Goal: Book appointment/travel/reservation

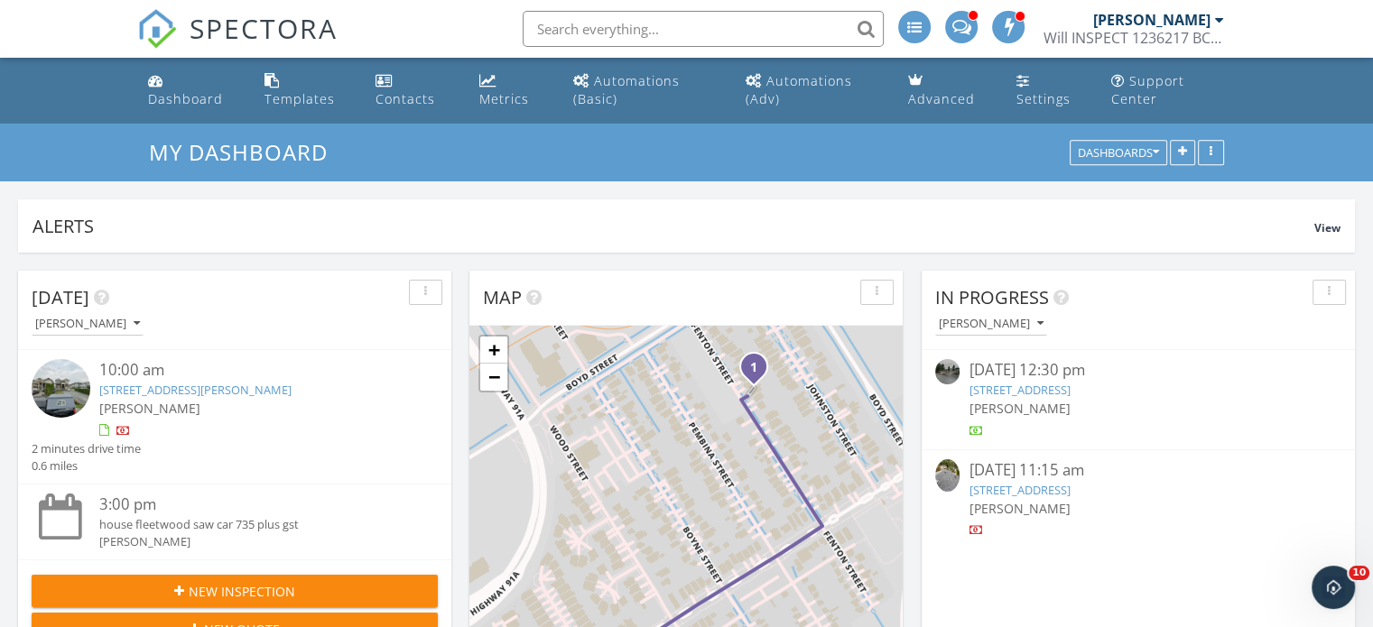
click at [89, 20] on nav "SPECTORA [PERSON_NAME] Will INSPECT 1236217 BC LTD Role: Inspector Change Role …" at bounding box center [686, 29] width 1373 height 58
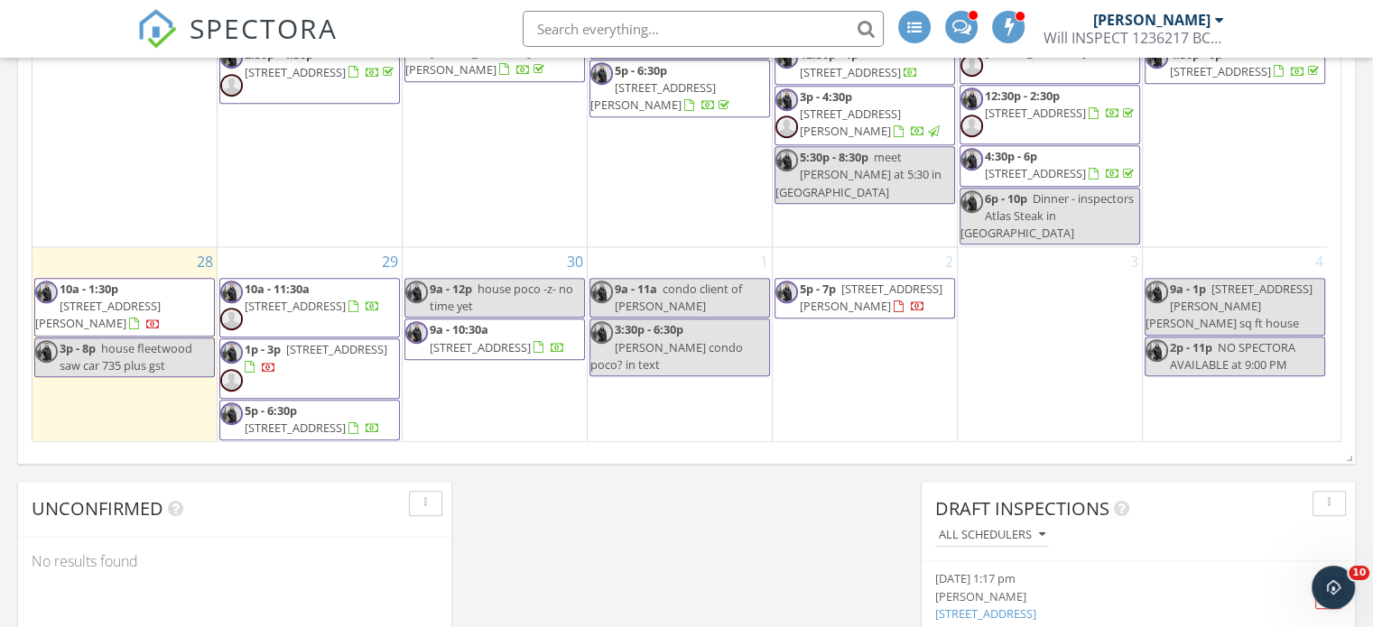
scroll to position [1724, 0]
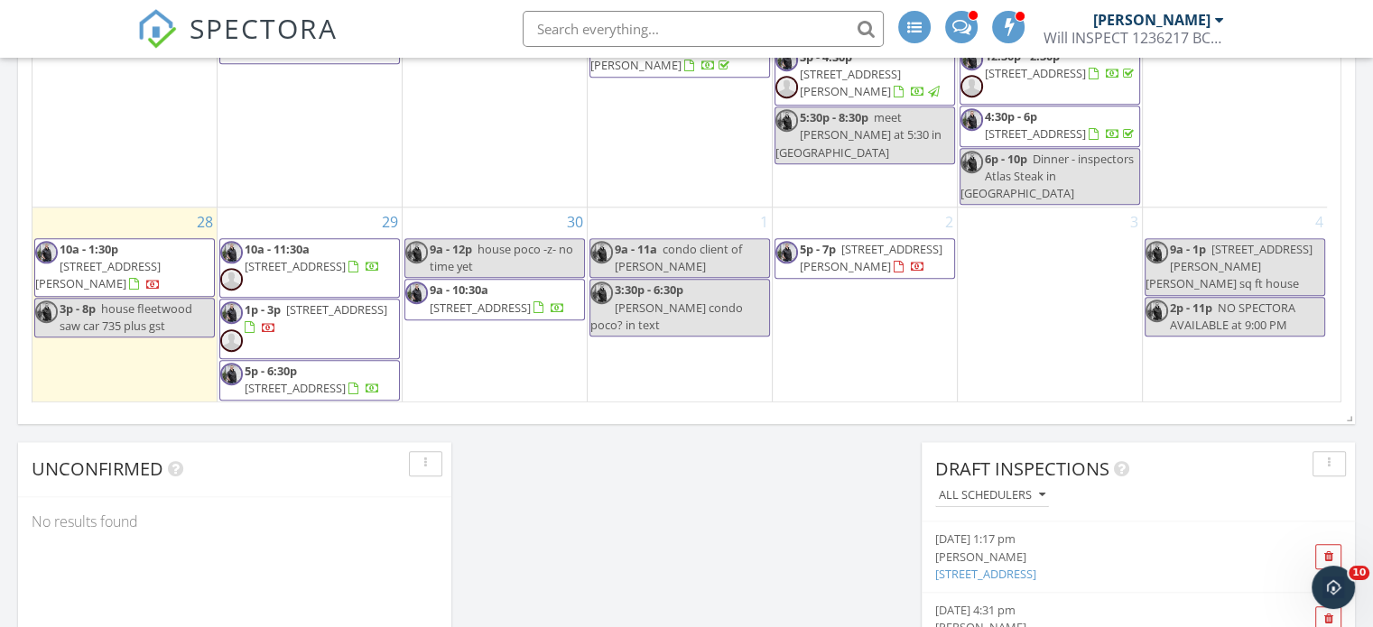
click at [463, 19] on div "SPECTORA [PERSON_NAME] Will INSPECT 1236217 BC LTD Role: Inspector Change Role …" at bounding box center [686, 29] width 1099 height 58
click at [466, 18] on div "SPECTORA [PERSON_NAME] Will INSPECT 1236217 BC LTD Role: Inspector Change Role …" at bounding box center [686, 29] width 1099 height 58
click at [454, 27] on div "SPECTORA [PERSON_NAME] Will INSPECT 1236217 BC LTD Role: Inspector Change Role …" at bounding box center [686, 29] width 1099 height 58
click at [441, 25] on div "SPECTORA [PERSON_NAME] Will INSPECT 1236217 BC LTD Role: Inspector Change Role …" at bounding box center [686, 29] width 1099 height 58
click at [475, 14] on div "SPECTORA [PERSON_NAME] Will INSPECT 1236217 BC LTD Role: Inspector Change Role …" at bounding box center [686, 29] width 1099 height 58
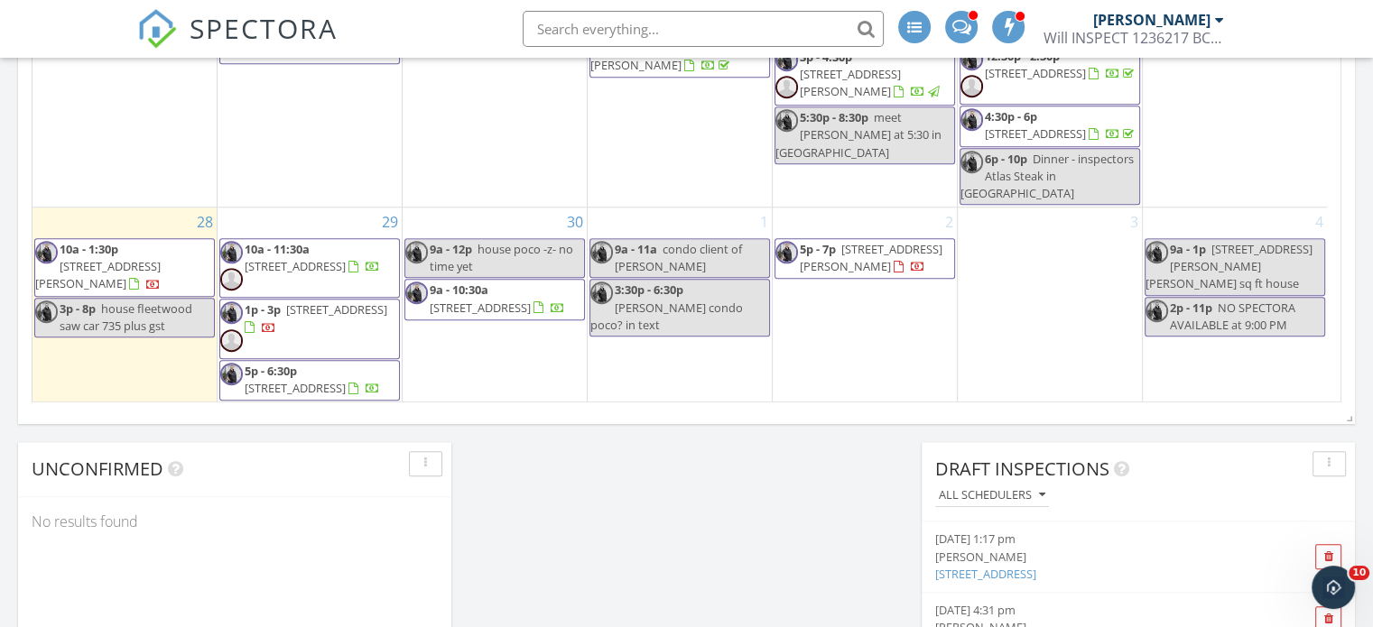
click at [478, 25] on div "SPECTORA [PERSON_NAME] Will INSPECT 1236217 BC LTD Role: Inspector Change Role …" at bounding box center [686, 29] width 1099 height 58
click at [460, 46] on div "SPECTORA [PERSON_NAME] Will INSPECT 1236217 BC LTD Role: Inspector Change Role …" at bounding box center [686, 29] width 1099 height 58
click at [434, 34] on div "SPECTORA [PERSON_NAME] Will INSPECT 1236217 BC LTD Role: Inspector Change Role …" at bounding box center [686, 29] width 1099 height 58
click at [558, 33] on input "text" at bounding box center [703, 29] width 361 height 36
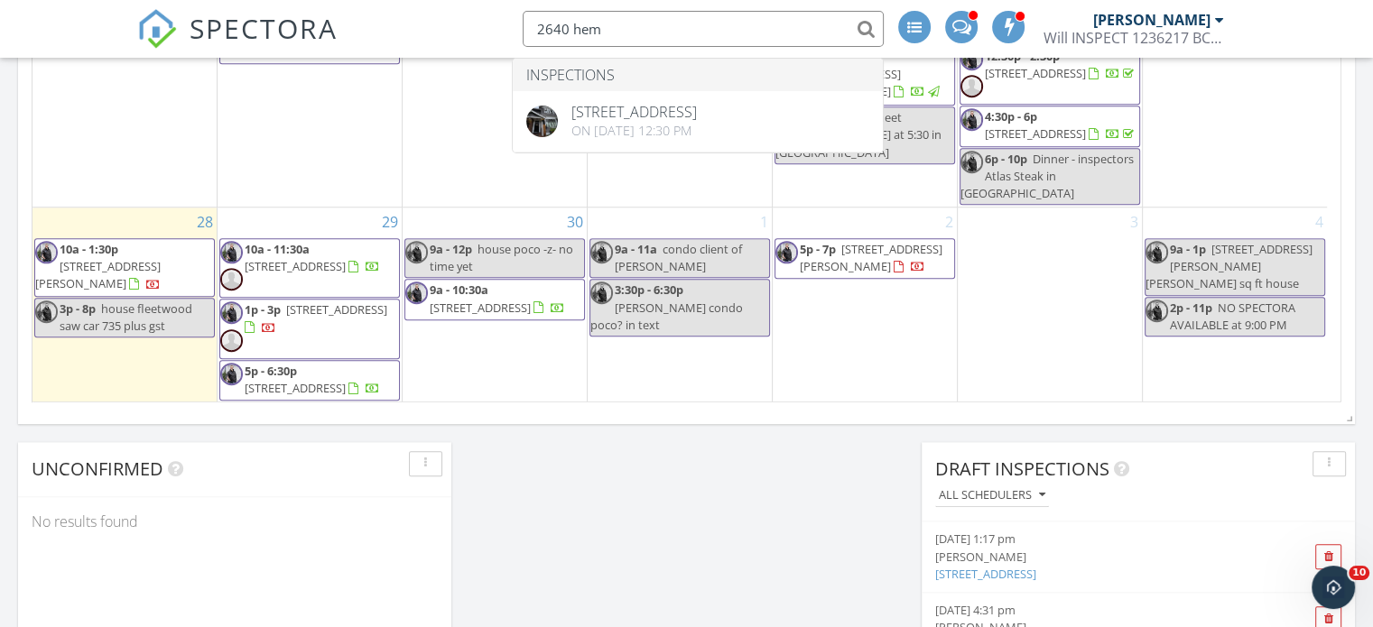
type input "2640 hem"
click at [460, 28] on div "SPECTORA 2640 hem Inspections [STREET_ADDRESS] On [DATE] 12:30 pm [PERSON_NAME]…" at bounding box center [686, 29] width 1099 height 58
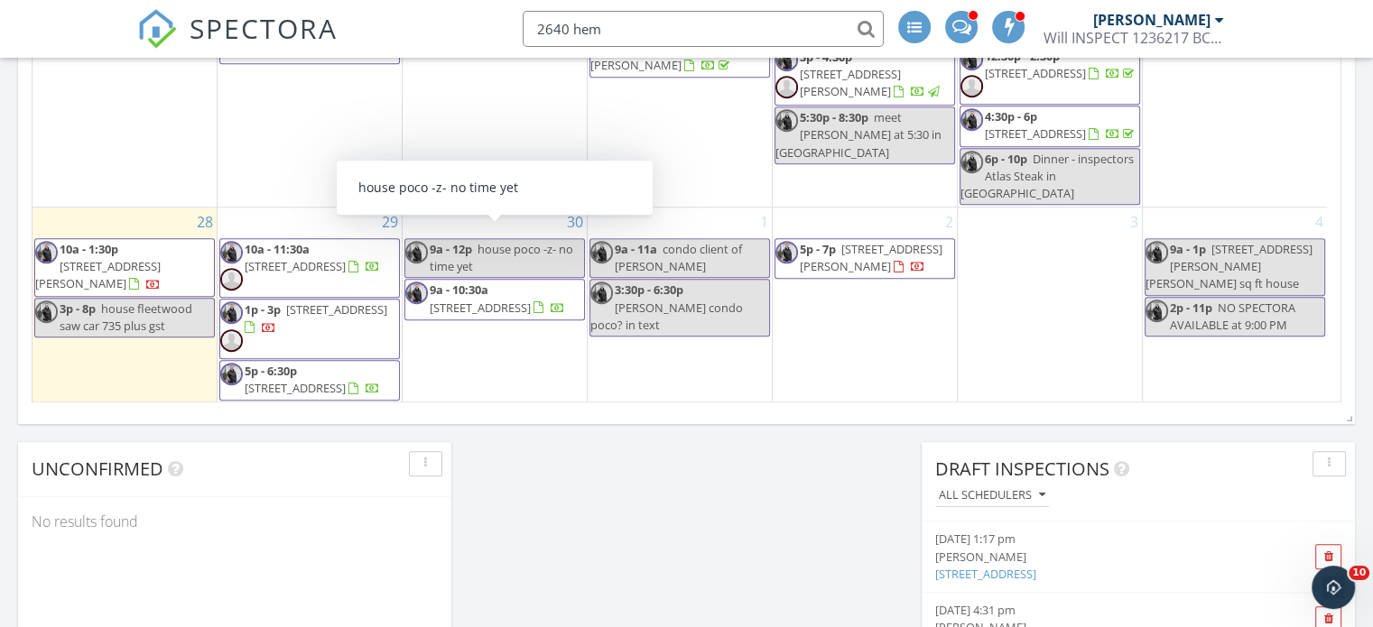
click at [482, 367] on div "30 9a - 12p house poco -z- no time yet 9a - 10:30a [STREET_ADDRESS]" at bounding box center [495, 305] width 184 height 195
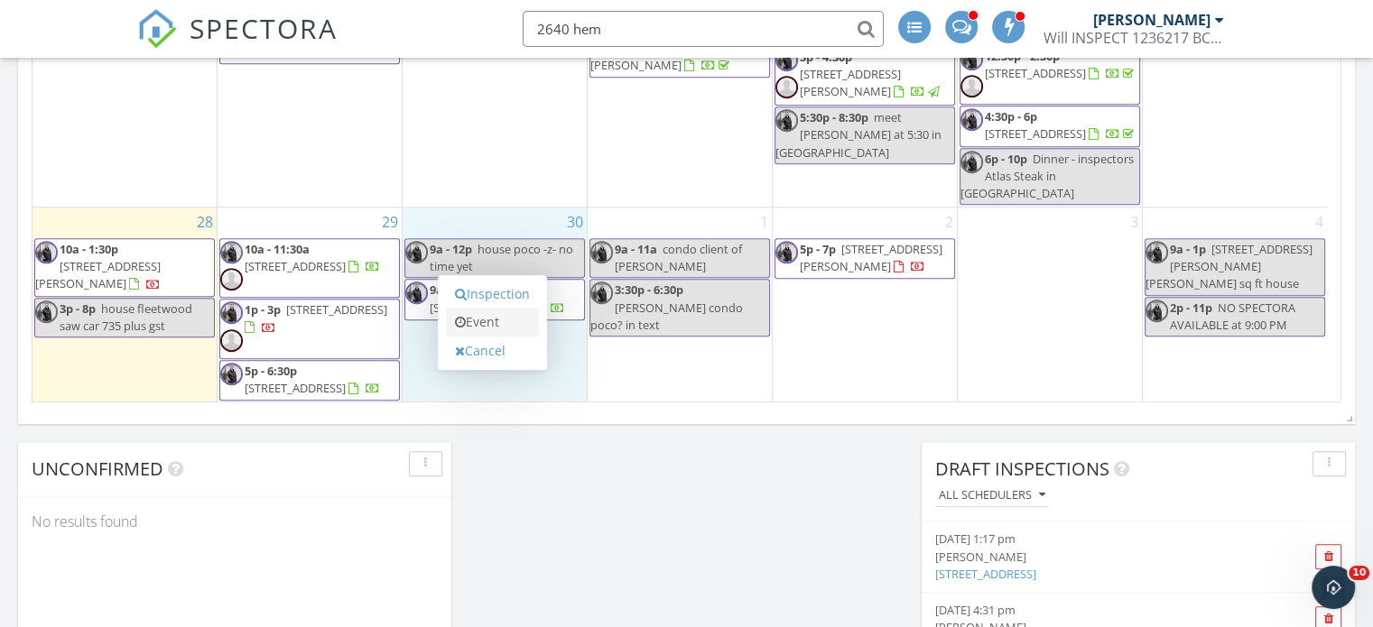
click at [494, 320] on link "Event" at bounding box center [492, 322] width 93 height 29
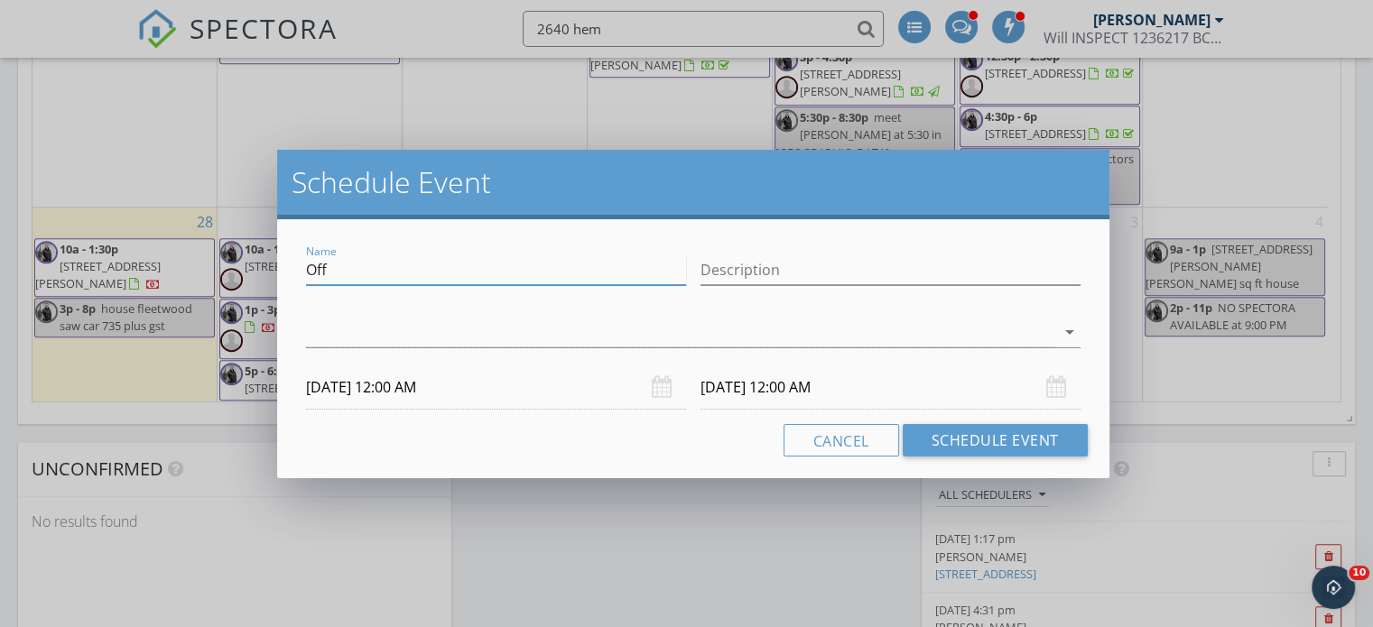
drag, startPoint x: 358, startPoint y: 270, endPoint x: 301, endPoint y: 270, distance: 56.9
click at [301, 270] on div "Name Off" at bounding box center [496, 272] width 395 height 62
type input "th crawlspace"
click at [645, 337] on div at bounding box center [680, 333] width 749 height 30
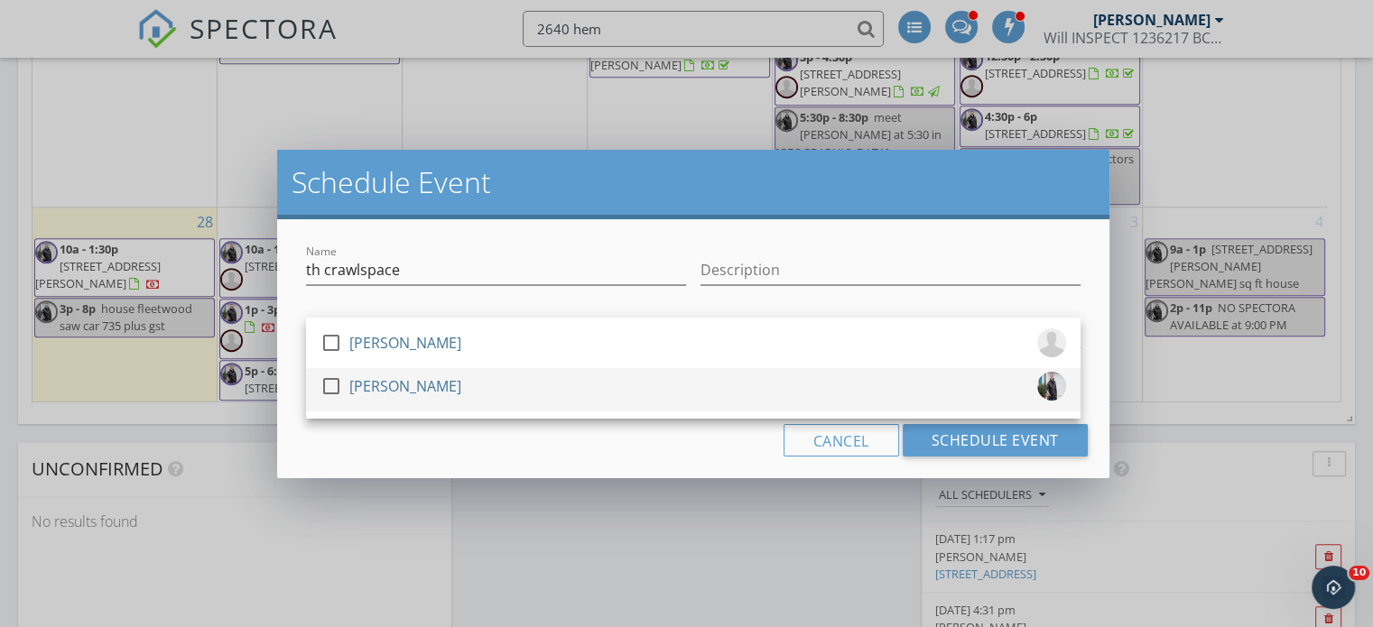
click at [424, 384] on div "[PERSON_NAME]" at bounding box center [405, 386] width 112 height 29
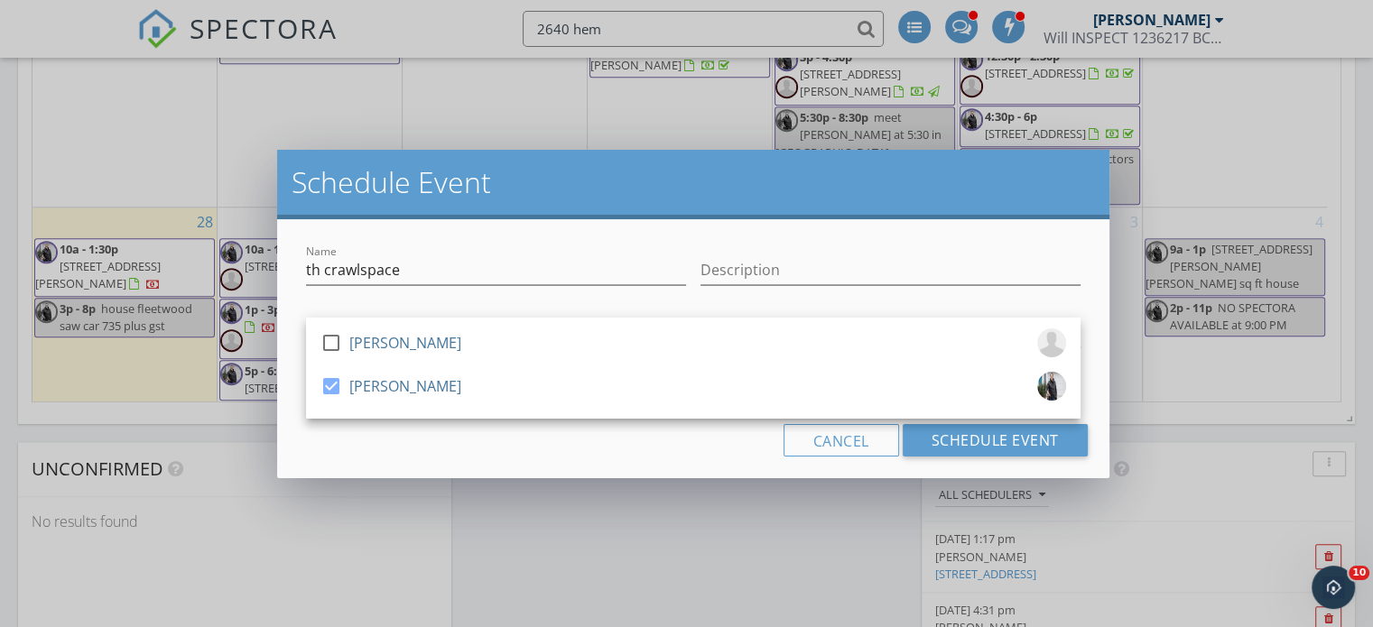
click at [549, 176] on h2 "Schedule Event" at bounding box center [694, 182] width 804 height 36
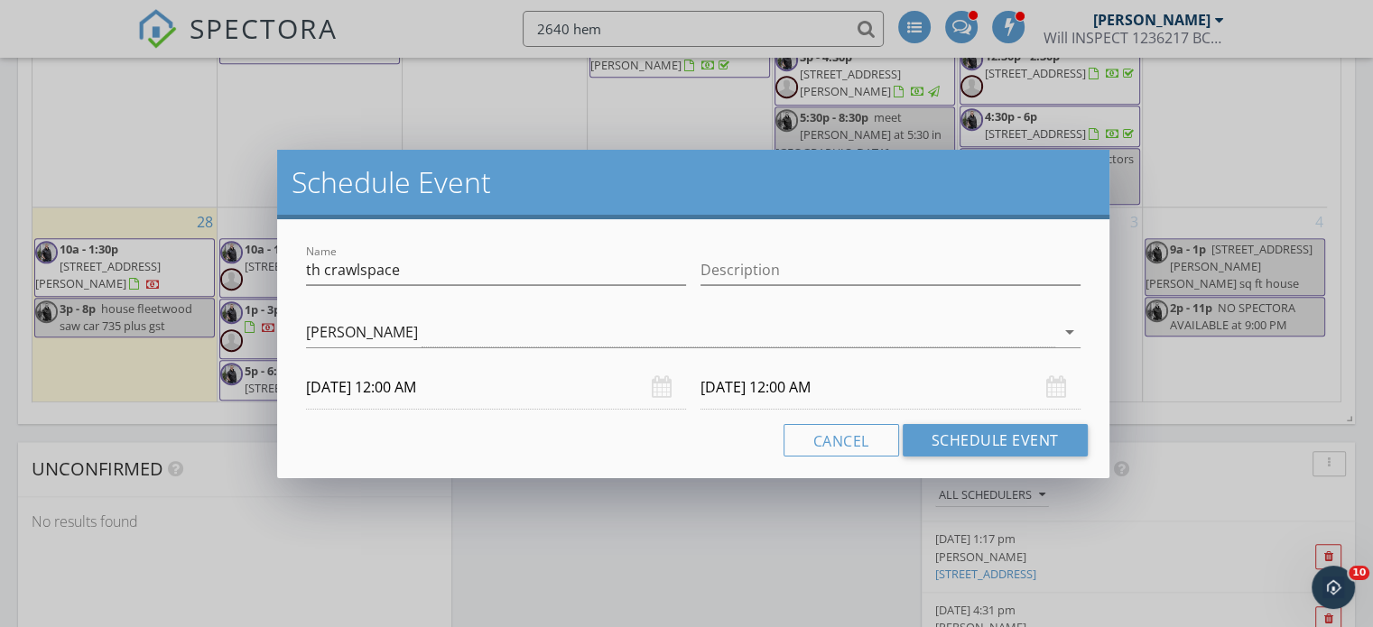
click at [401, 386] on input "[DATE] 12:00 AM" at bounding box center [496, 388] width 380 height 44
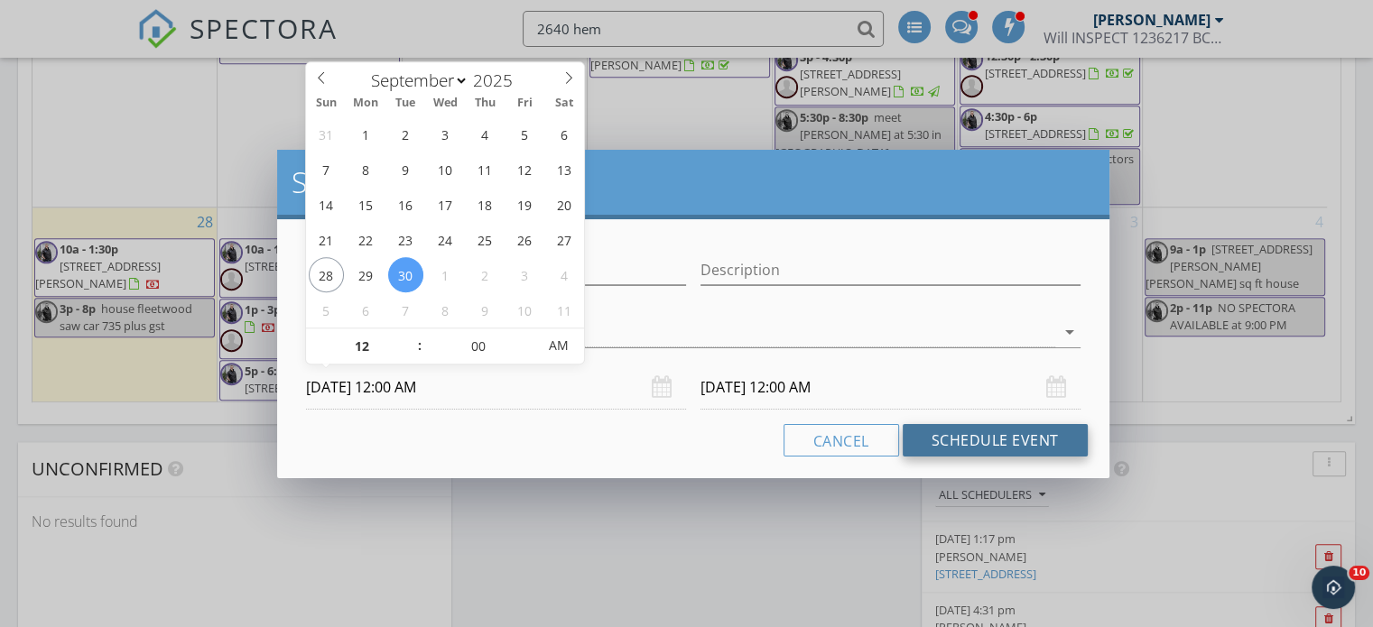
click at [943, 436] on button "Schedule Event" at bounding box center [995, 440] width 185 height 33
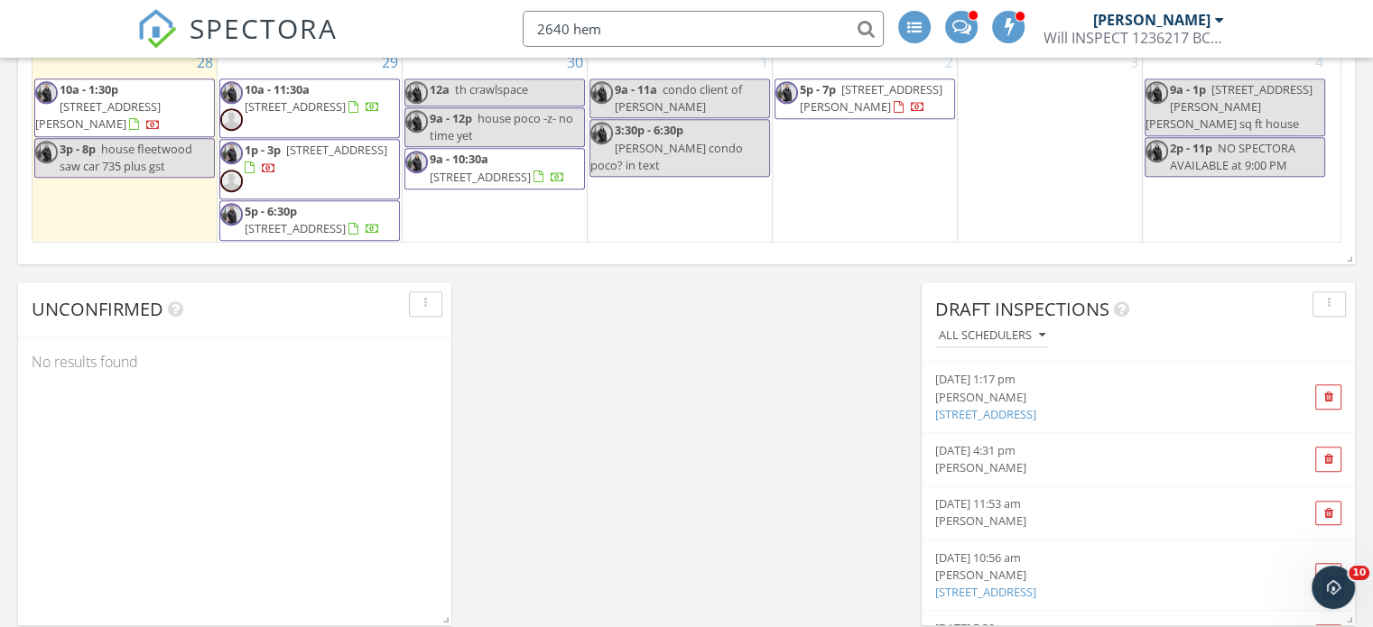
scroll to position [159, 0]
click at [540, 79] on link "12a th crawlspace" at bounding box center [494, 93] width 181 height 28
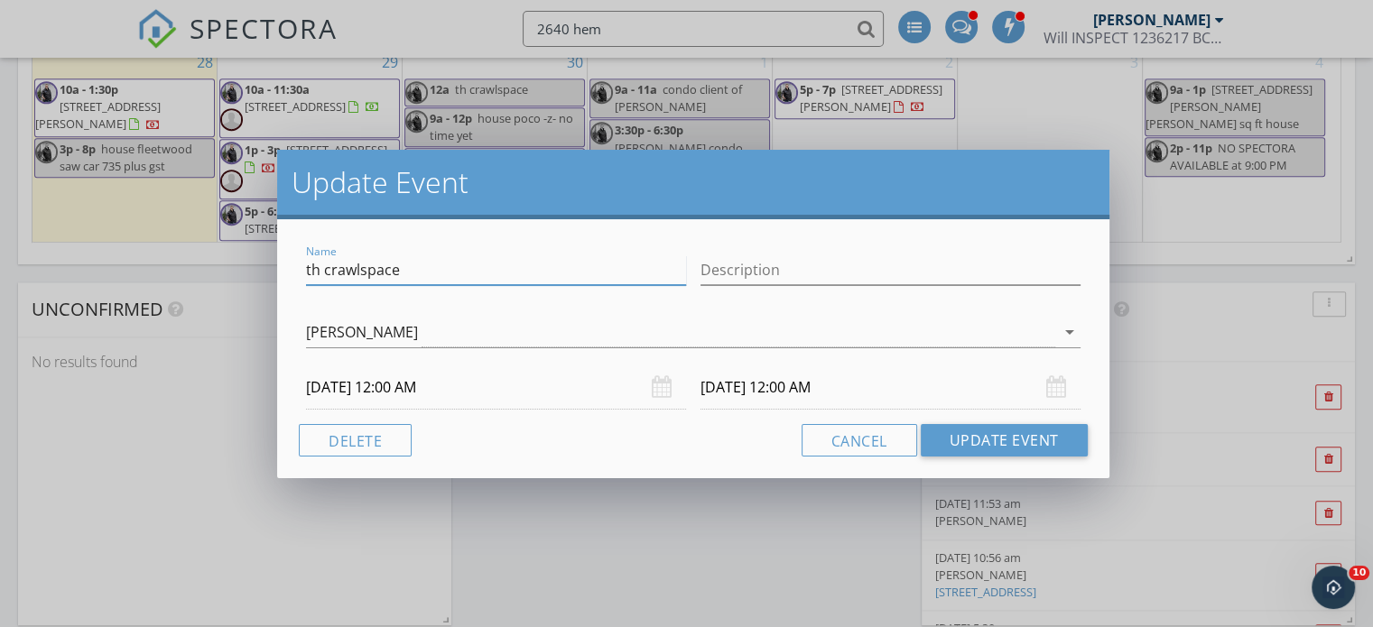
click at [428, 267] on input "th crawlspace" at bounding box center [496, 270] width 380 height 30
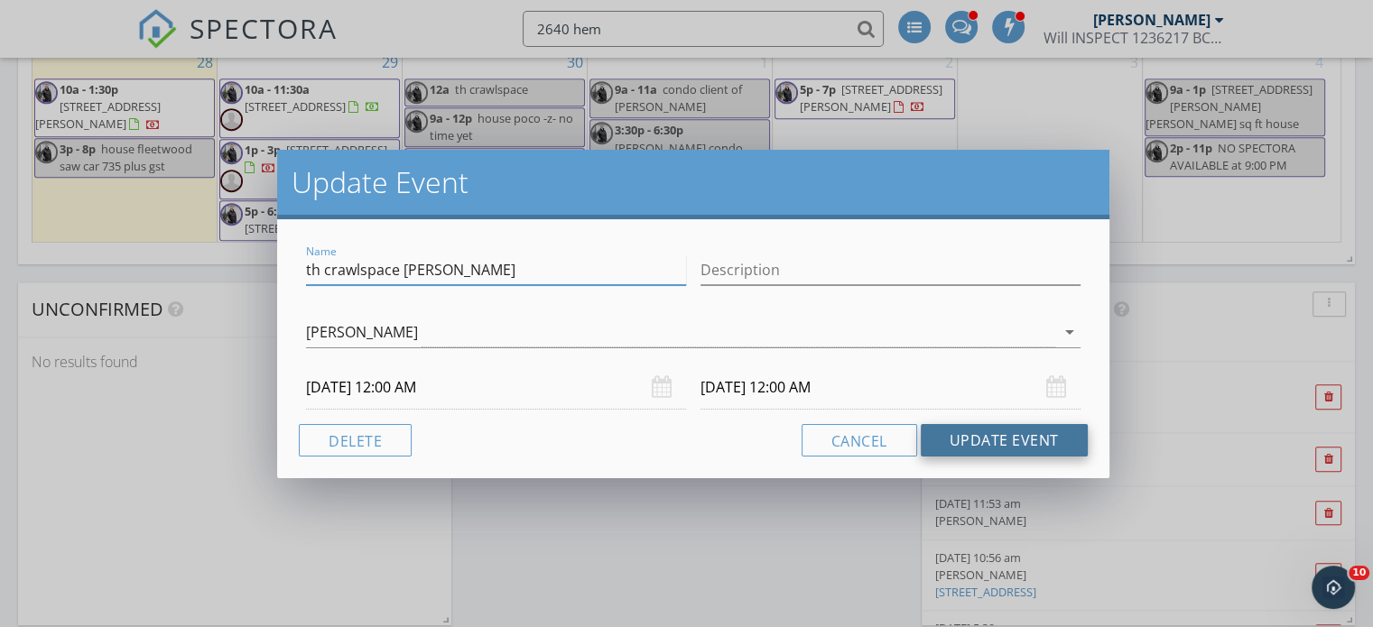
type input "th crawlspace [PERSON_NAME]"
click at [959, 447] on button "Update Event" at bounding box center [1004, 440] width 167 height 33
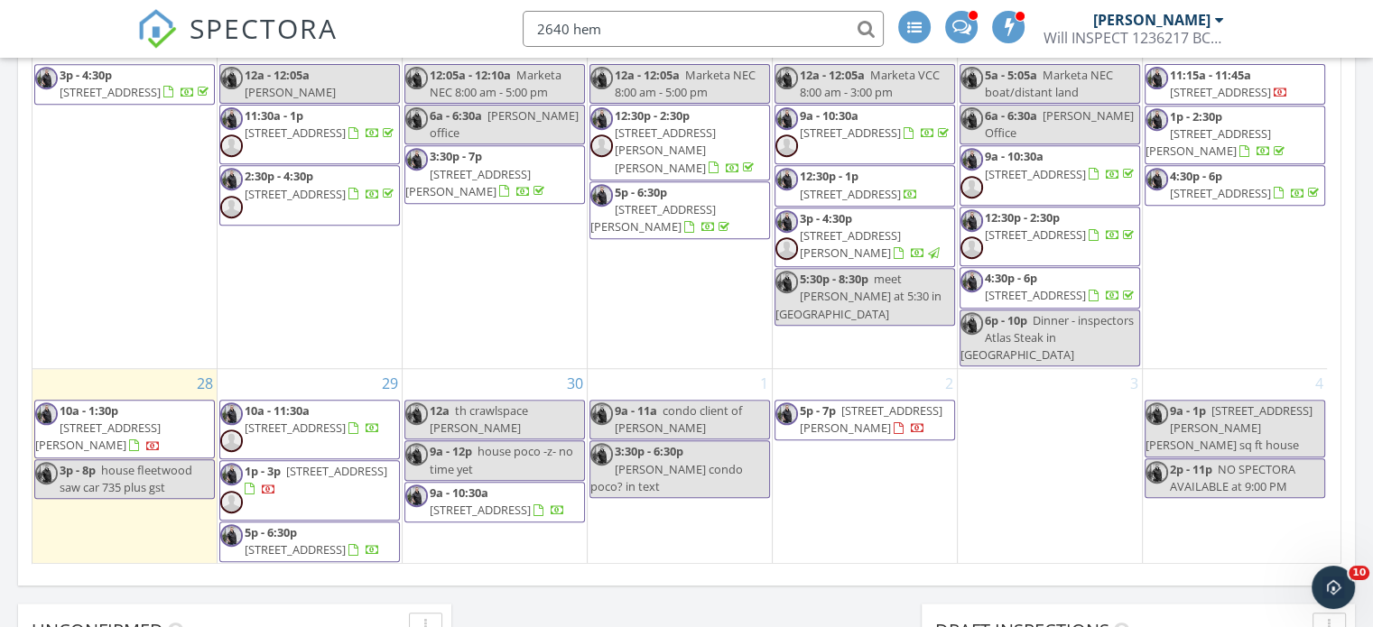
scroll to position [1759, 0]
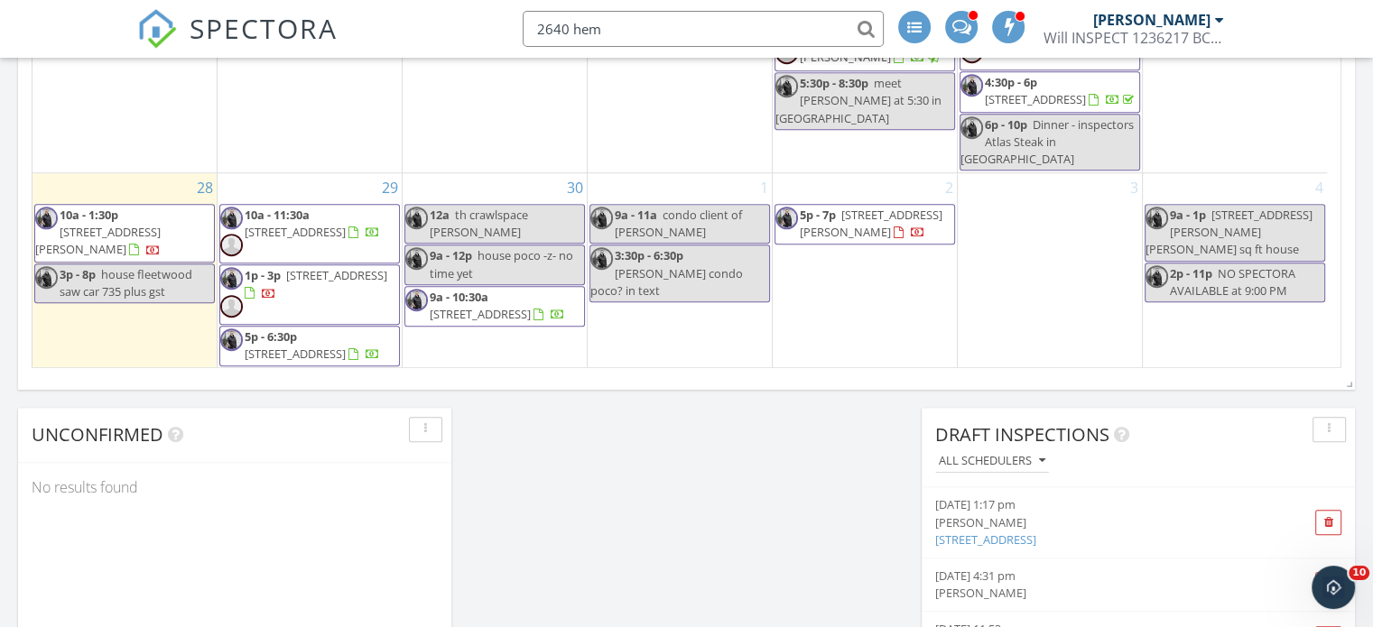
click at [434, 22] on div "SPECTORA 2640 hem [PERSON_NAME] Will INSPECT 1236217 BC LTD Role: Inspector Cha…" at bounding box center [686, 29] width 1099 height 58
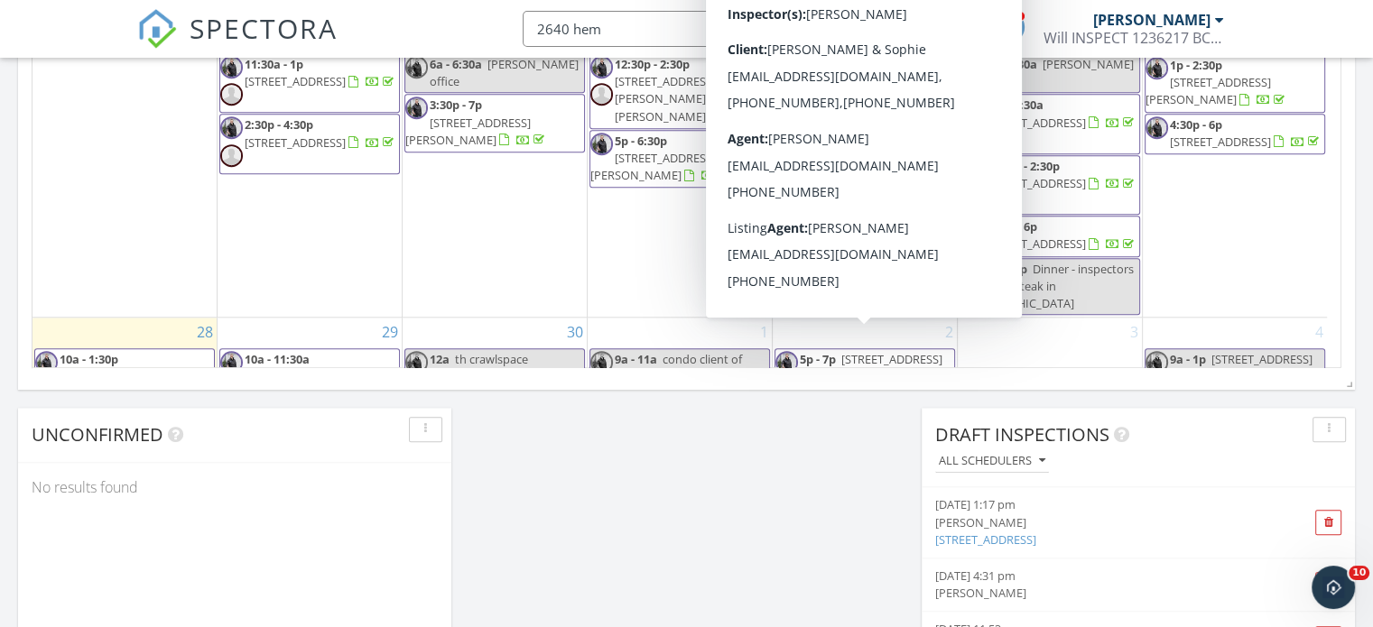
scroll to position [0, 0]
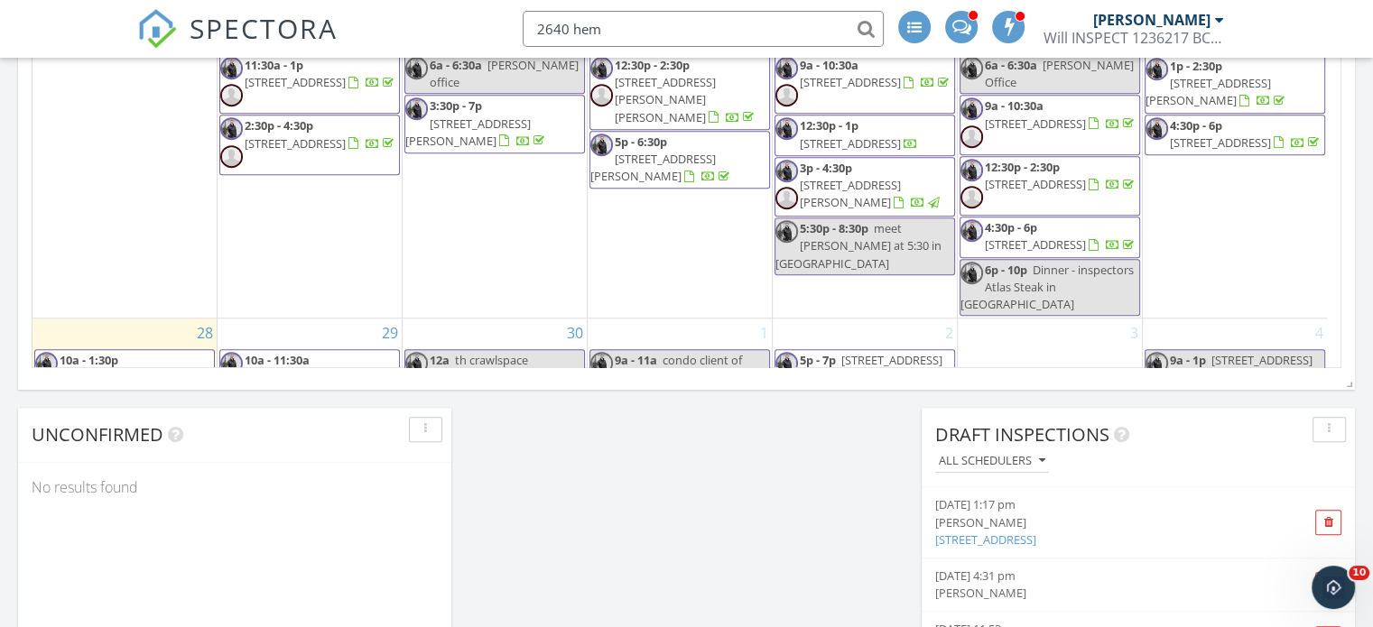
click at [450, 26] on div "SPECTORA 2640 hem [PERSON_NAME] Will INSPECT 1236217 BC LTD Role: Inspector Cha…" at bounding box center [686, 29] width 1099 height 58
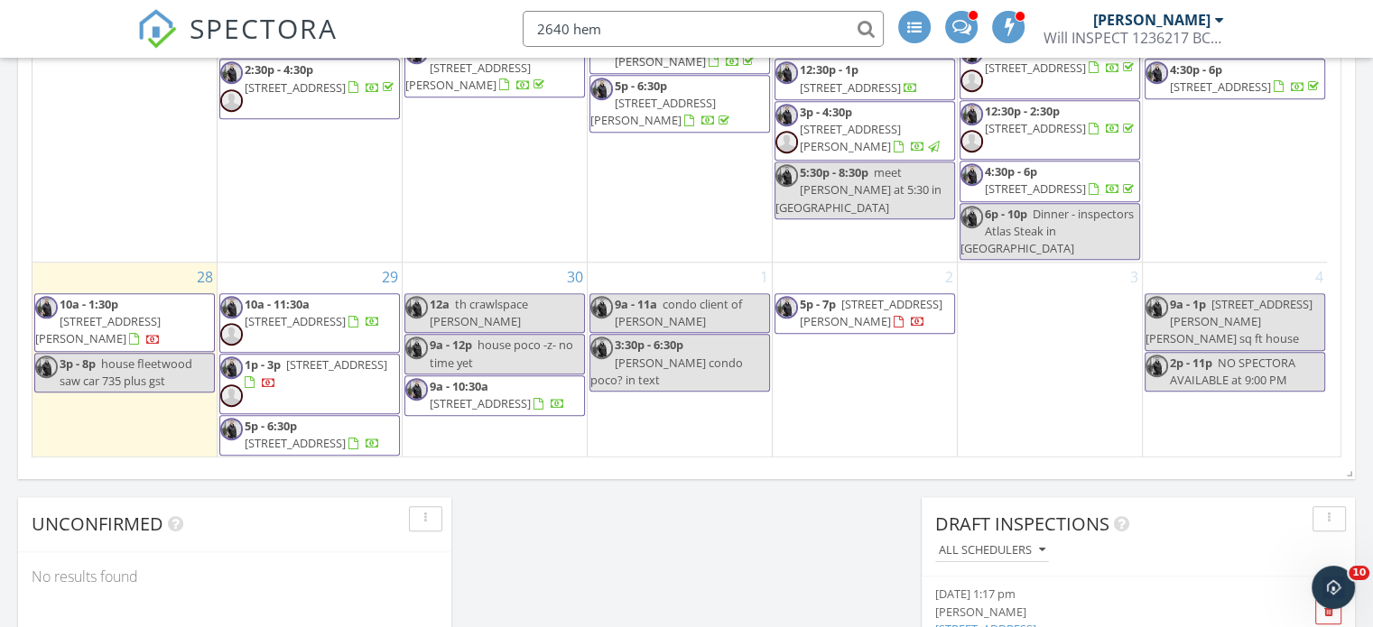
scroll to position [1697, 0]
